Goal: Task Accomplishment & Management: Use online tool/utility

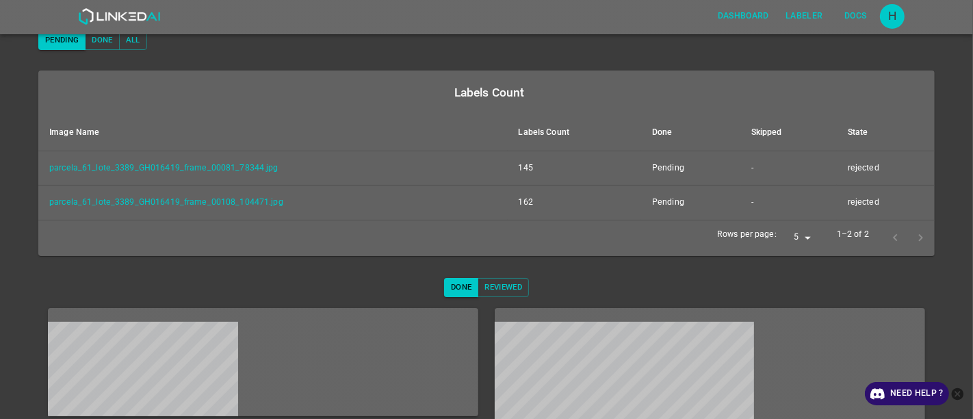
scroll to position [215, 0]
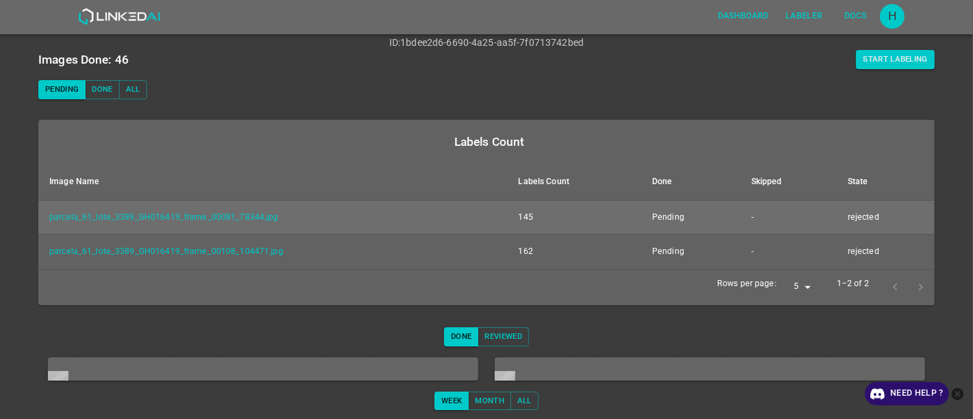
scroll to position [152, 0]
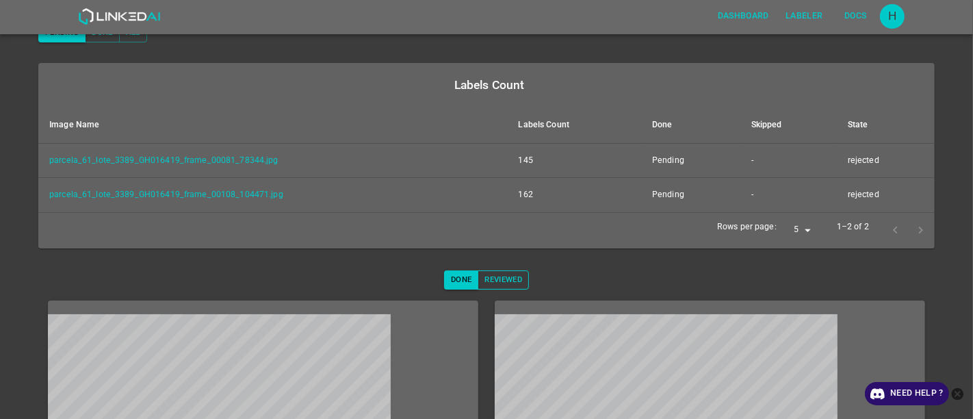
click at [500, 276] on button "Reviewed" at bounding box center [503, 279] width 51 height 19
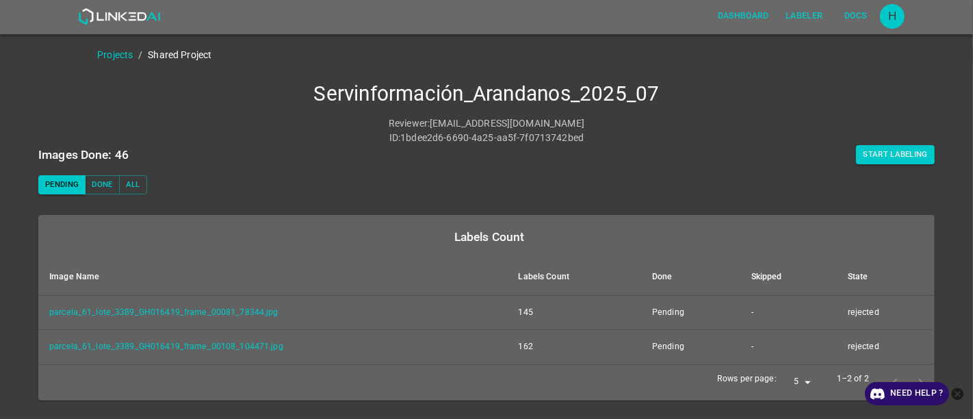
scroll to position [0, 0]
click at [111, 14] on img at bounding box center [119, 16] width 83 height 16
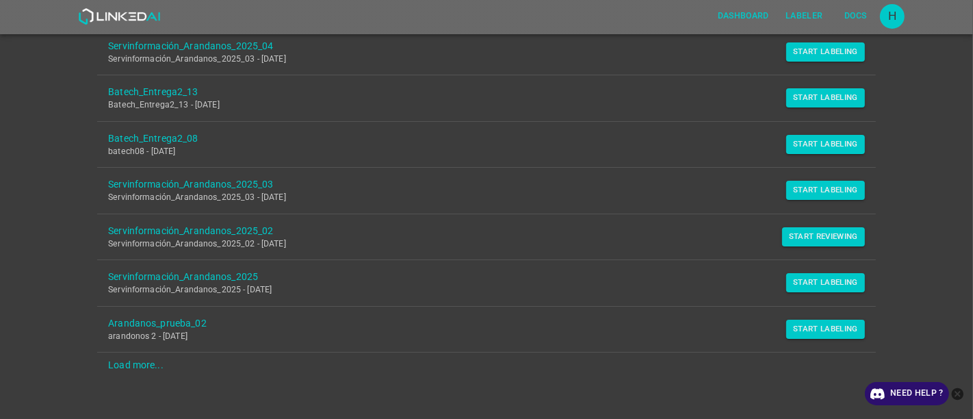
scroll to position [308, 0]
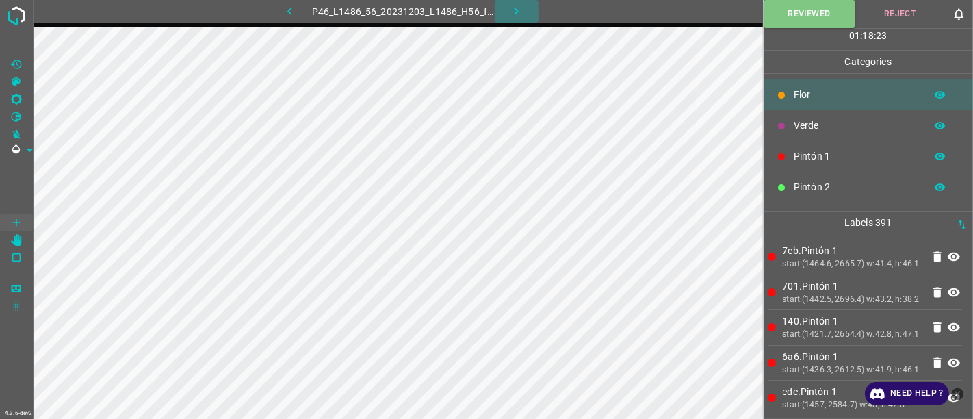
click at [517, 7] on icon "button" at bounding box center [516, 11] width 14 height 14
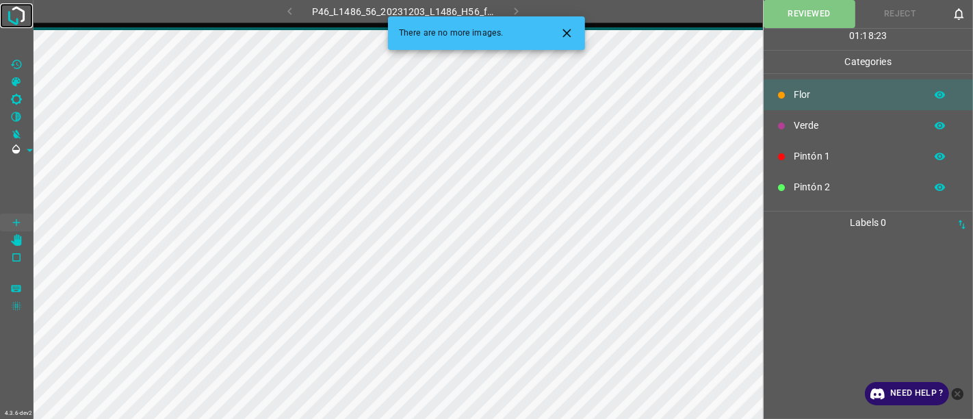
click at [21, 8] on img at bounding box center [16, 15] width 25 height 25
